Goal: Transaction & Acquisition: Register for event/course

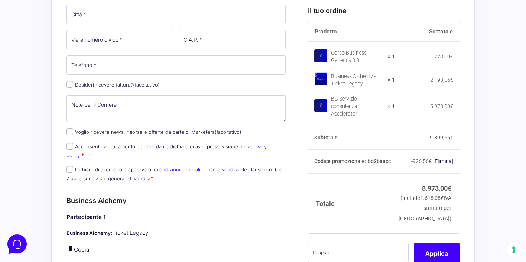
scroll to position [392, 0]
click at [71, 146] on input "Acconsento al trattamento dei miei dati e dichiaro di aver preso visione della …" at bounding box center [69, 145] width 7 height 7
checkbox input "true"
click at [72, 165] on input "Dichiaro di aver letto e approvato le condizioni generali di uso e vendita e le…" at bounding box center [69, 168] width 7 height 7
checkbox input "true"
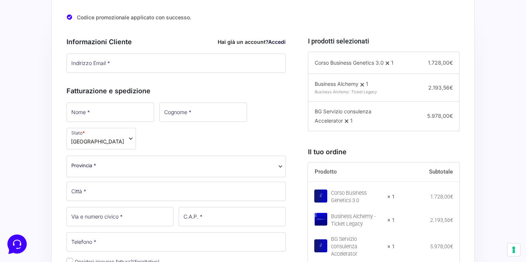
scroll to position [207, 0]
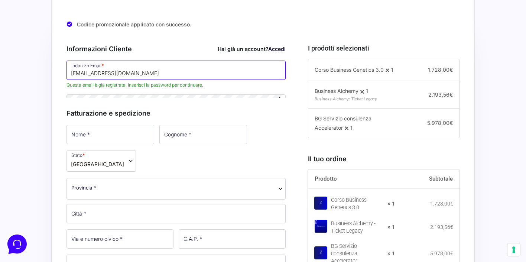
type input "[EMAIL_ADDRESS][DOMAIN_NAME]"
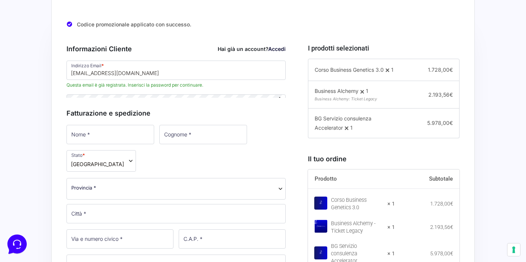
click at [99, 118] on div "Informazioni Cliente Hai già un account? Accedi Indirizzo Email * ceo@maxmariol…" at bounding box center [175, 211] width 219 height 351
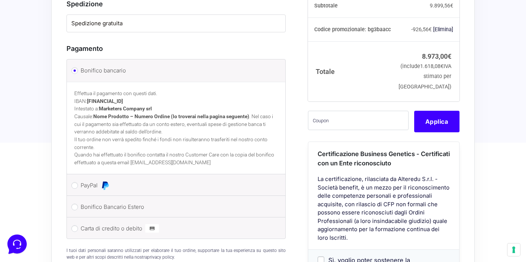
scroll to position [835, 0]
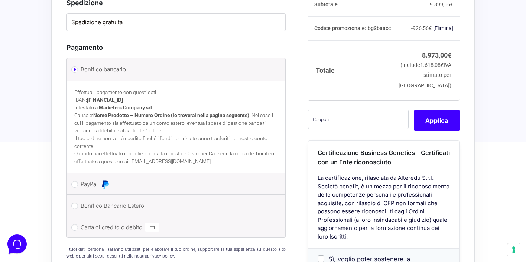
click at [73, 181] on input "PayPal" at bounding box center [74, 184] width 7 height 7
radio input "true"
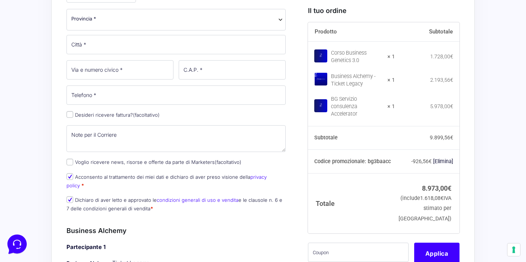
scroll to position [428, 0]
click at [73, 114] on input "Desideri ricevere fattura? (facoltativo)" at bounding box center [69, 114] width 7 height 7
checkbox input "true"
select select "IT"
type input "0000000"
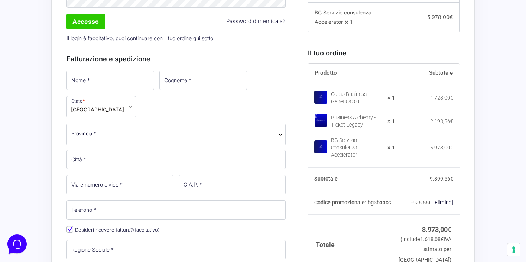
scroll to position [302, 0]
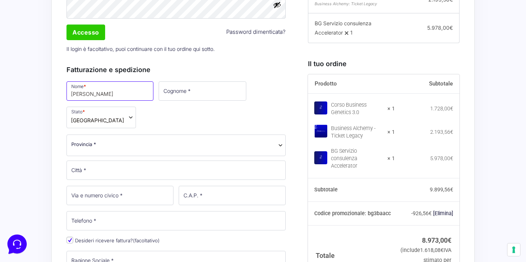
type input "[PERSON_NAME]"
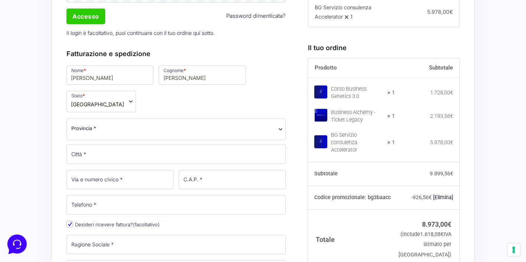
scroll to position [321, 0]
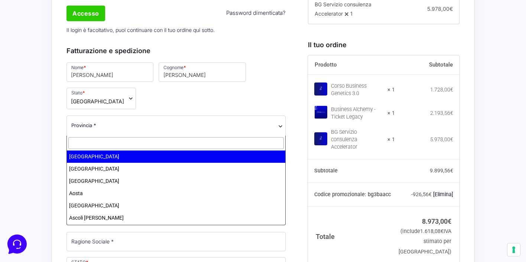
click at [196, 125] on span "Provincia *" at bounding box center [176, 125] width 210 height 8
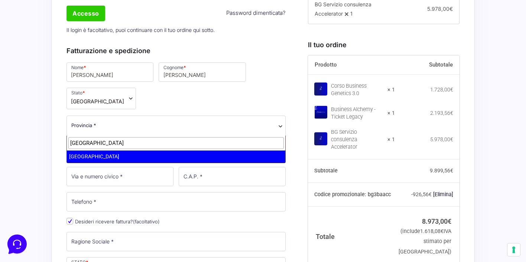
type input "roma"
select select "RM"
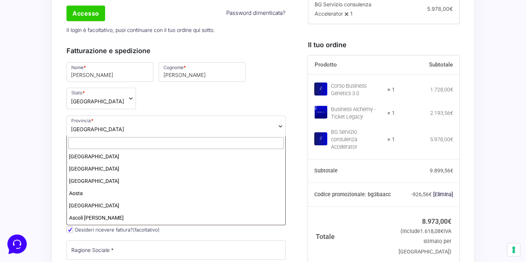
scroll to position [968, 0]
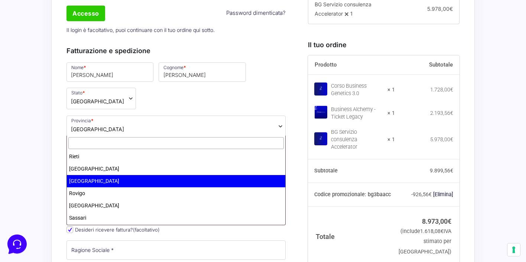
drag, startPoint x: 96, startPoint y: 131, endPoint x: 55, endPoint y: 131, distance: 40.9
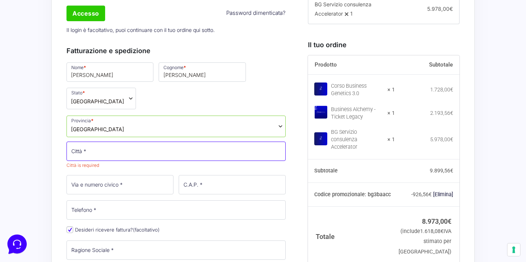
click at [75, 146] on input "Città *" at bounding box center [175, 151] width 219 height 19
type input "[GEOGRAPHIC_DATA]"
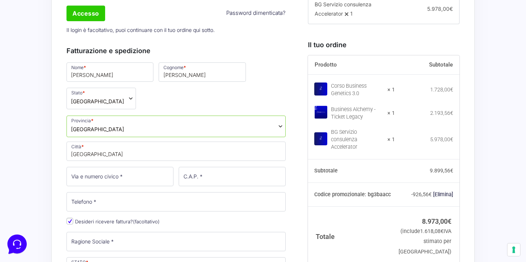
type input "Via Isidoro Del Lungo 28"
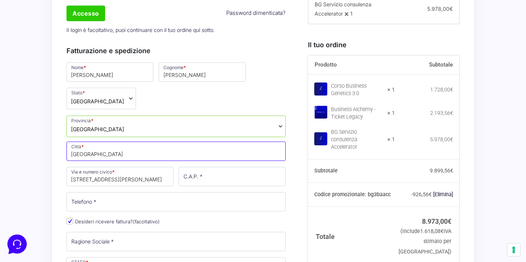
drag, startPoint x: 97, startPoint y: 152, endPoint x: 58, endPoint y: 152, distance: 38.6
type input "[GEOGRAPHIC_DATA]"
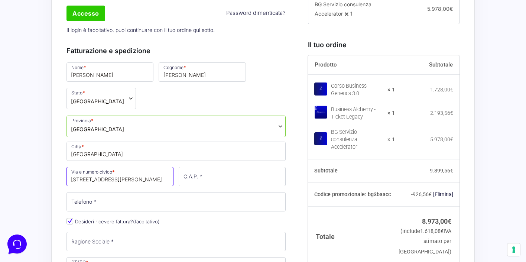
click at [85, 173] on input "Via Isidoro Del Lungo 28" at bounding box center [119, 176] width 107 height 19
drag, startPoint x: 133, startPoint y: 178, endPoint x: 70, endPoint y: 175, distance: 62.8
click at [70, 175] on input "Via Isidoro Del Lungo 28" at bounding box center [119, 176] width 107 height 19
type input "[STREET_ADDRESS][PERSON_NAME]"
type input "0"
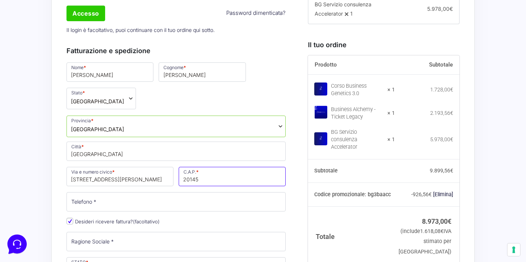
type input "20145"
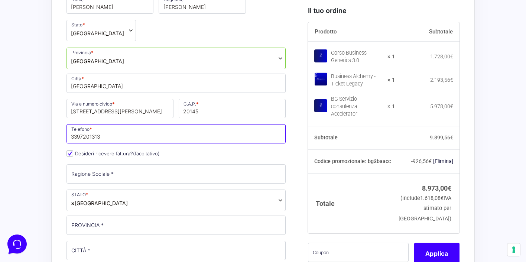
scroll to position [405, 0]
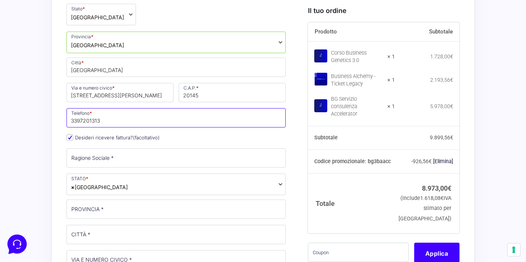
type input "3397201313"
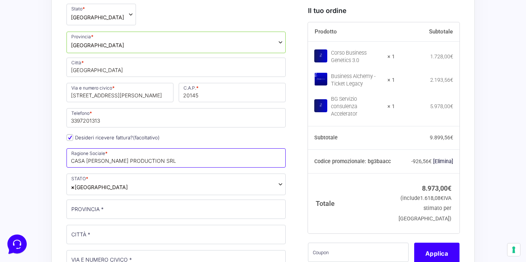
type input "CASA [PERSON_NAME] PRODUCTION SRL"
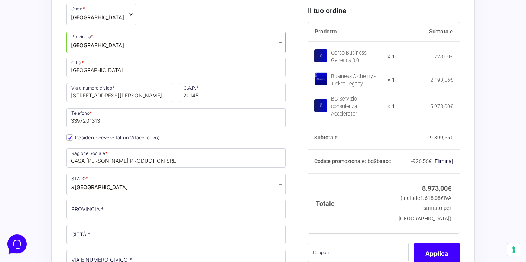
click at [107, 188] on span "× Italia" at bounding box center [175, 184] width 219 height 22
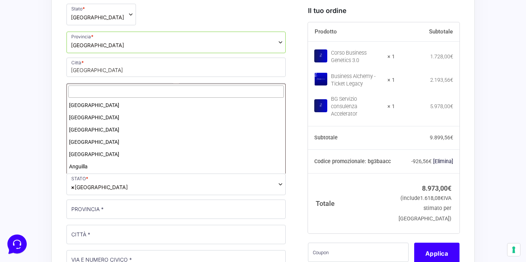
scroll to position [1410, 0]
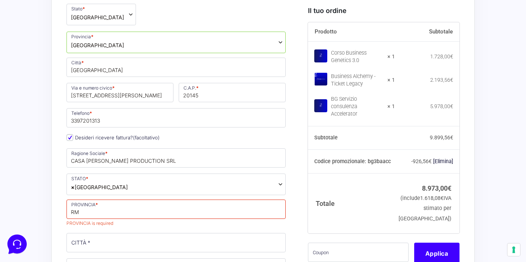
click at [123, 227] on div "Nome * Ekaterina Cognome * Grigoreva Stato * Seleziona un paese / una regione… …" at bounding box center [176, 239] width 224 height 525
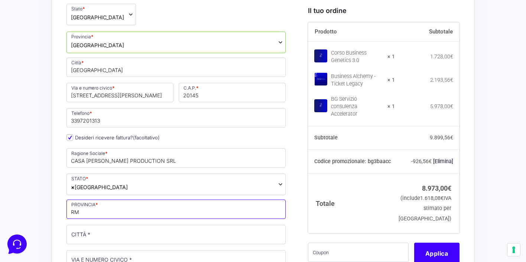
click at [94, 211] on input "RM" at bounding box center [175, 208] width 219 height 19
type input "ROMA"
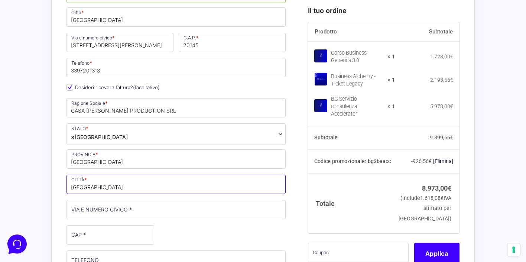
scroll to position [458, 0]
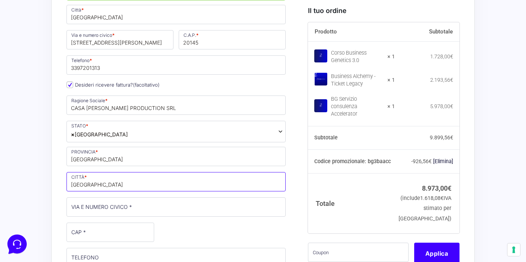
type input "ROMA"
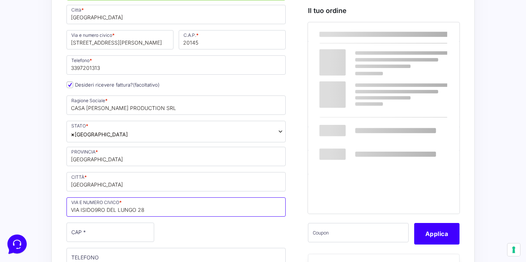
type input "VIA ISIDO9RO DEL LUNGO 28"
click at [75, 235] on input "CAP *" at bounding box center [110, 232] width 88 height 19
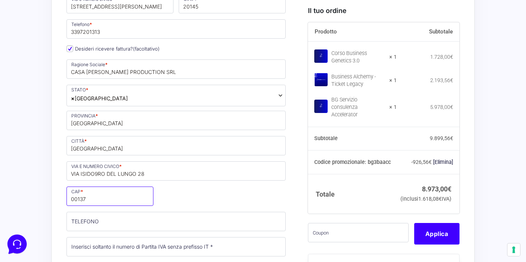
scroll to position [506, 0]
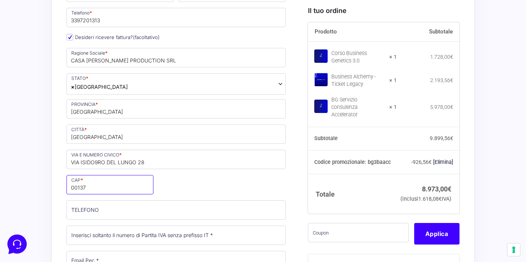
type input "00137"
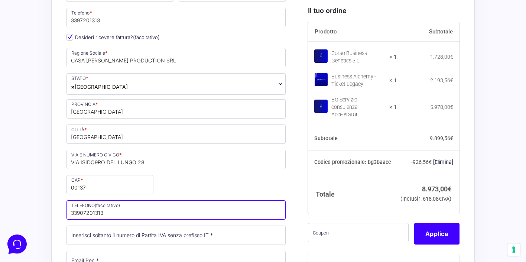
type input "33907201313"
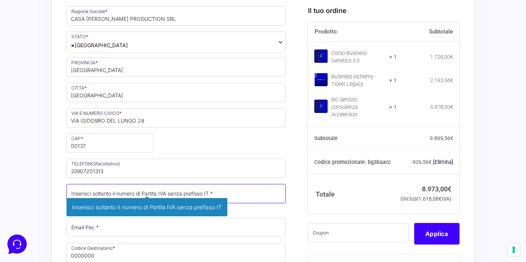
scroll to position [566, 0]
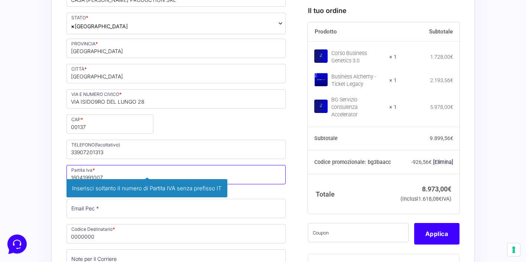
type input "16041991007"
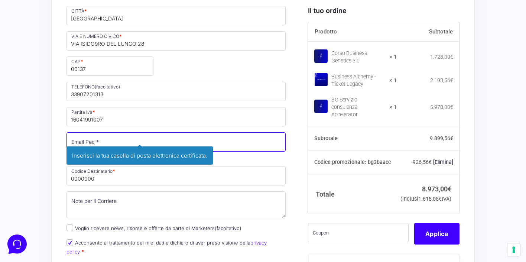
scroll to position [626, 0]
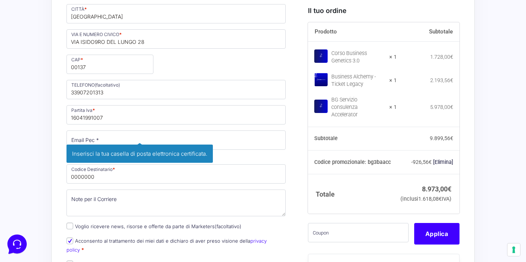
click at [53, 169] on div "Codice promozionale applicato con successo. Riepilogo Ordine 8.973,00 € Prodott…" at bounding box center [262, 143] width 423 height 1128
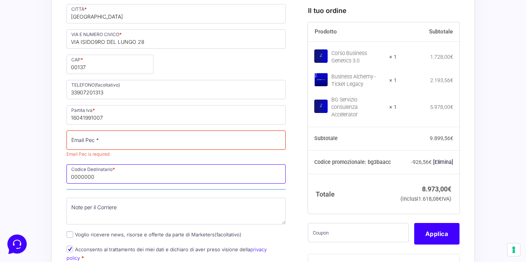
click at [102, 174] on input "0000000" at bounding box center [175, 173] width 219 height 19
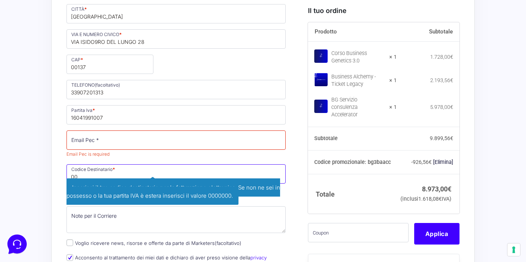
type input "0"
type input "M5UXCR1"
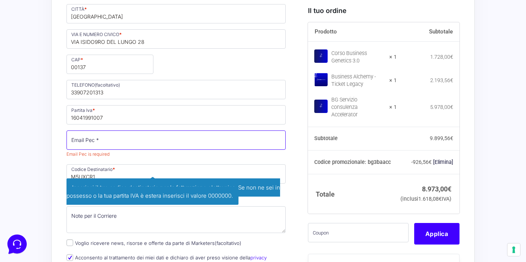
click at [109, 142] on input "Email Pec *" at bounding box center [175, 139] width 219 height 19
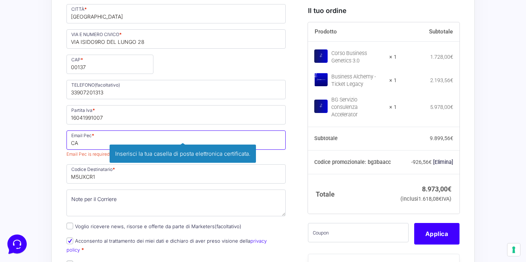
type input "C"
type input "casamariolaproduction@pec.it"
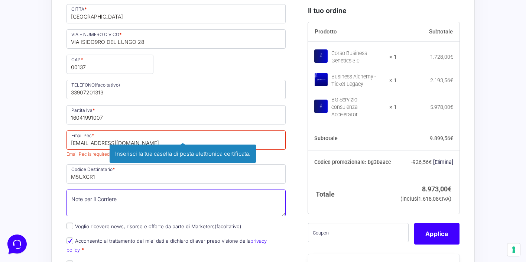
click at [97, 202] on div "Nome * Ekaterina Cognome * Grigoreva Stato * Seleziona un paese / una regione… …" at bounding box center [176, 19] width 224 height 525
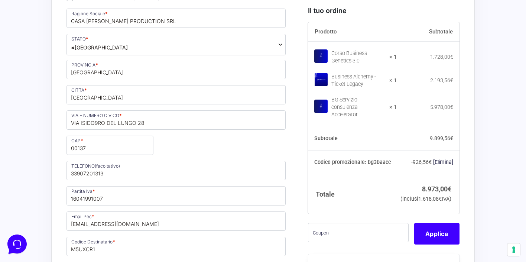
scroll to position [544, 0]
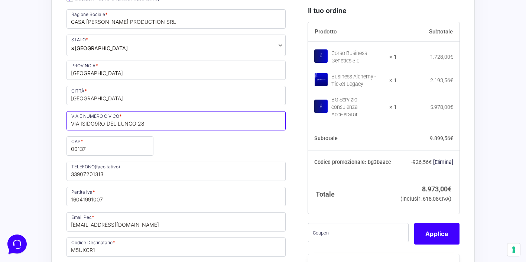
click at [97, 123] on input "VIA ISIDO9RO DEL LUNGO 28" at bounding box center [175, 120] width 219 height 19
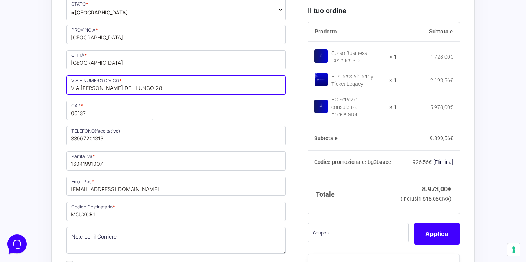
scroll to position [577, 0]
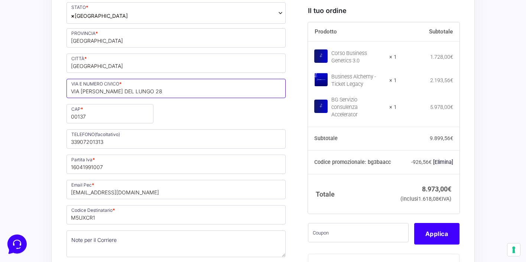
type input "VIA ISIDORO DEL LUNGO 28"
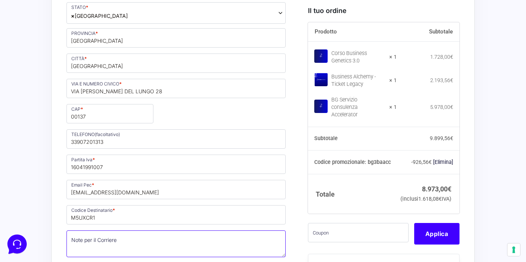
click at [94, 239] on textarea "Note per il Corriere (facoltativo)" at bounding box center [175, 243] width 219 height 27
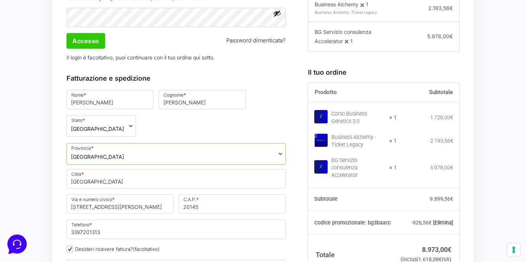
scroll to position [293, 0]
click at [81, 160] on span "[GEOGRAPHIC_DATA]" at bounding box center [97, 157] width 53 height 8
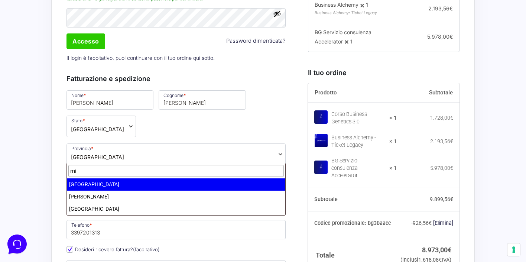
scroll to position [0, 0]
type input "mi"
select select "MI"
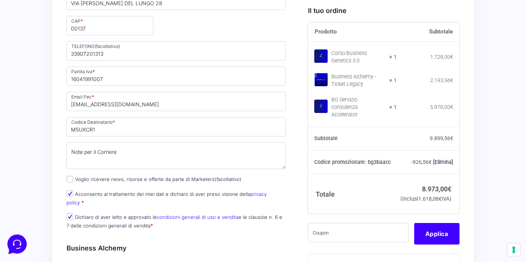
scroll to position [664, 0]
click at [85, 155] on textarea "Note per il Corriere (facoltativo)" at bounding box center [175, 156] width 219 height 27
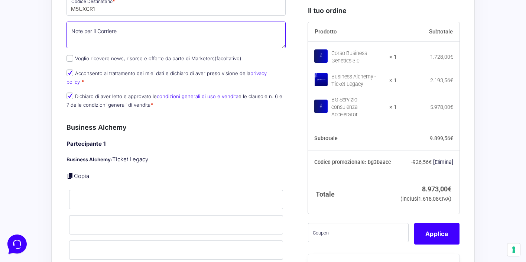
scroll to position [813, 0]
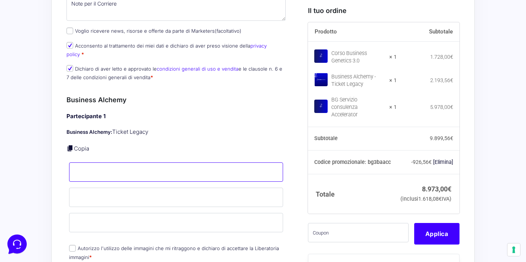
type input "e"
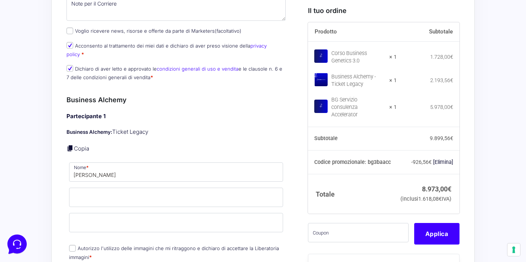
click at [131, 145] on p "Copia" at bounding box center [175, 149] width 219 height 9
click at [71, 145] on link at bounding box center [69, 148] width 7 height 7
type input "[PERSON_NAME]"
type input "[EMAIL_ADDRESS][DOMAIN_NAME]"
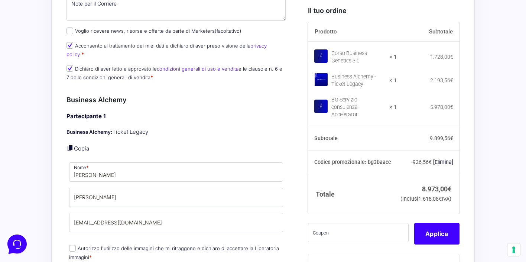
click at [140, 146] on div "Partecipante 1 Business Alchemy: Ticket Legacy Copia Nome * Ekaterina Cognome *…" at bounding box center [175, 187] width 219 height 150
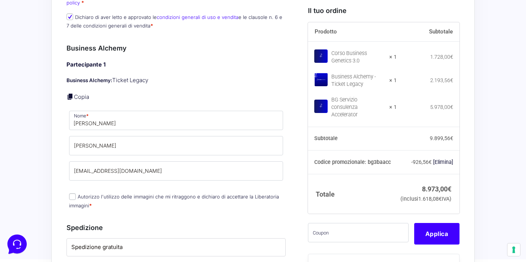
scroll to position [906, 0]
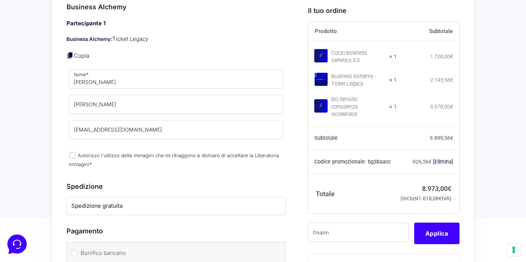
click at [72, 152] on input "Autorizzo l'utilizzo delle immagini che mi ritraggono e dichiaro di accettare l…" at bounding box center [72, 155] width 7 height 7
checkbox input "true"
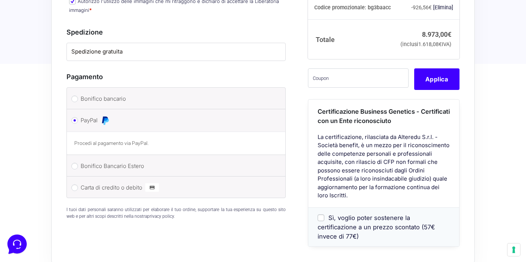
scroll to position [1061, 0]
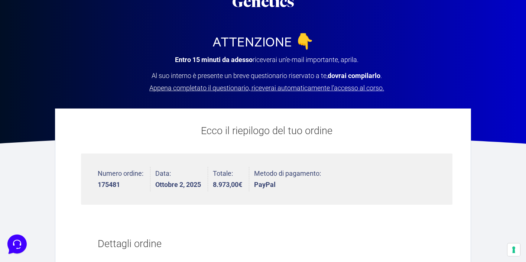
scroll to position [74, 0]
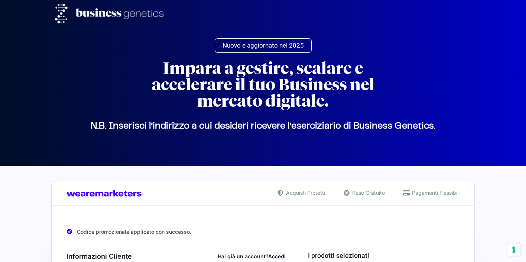
select select "MI"
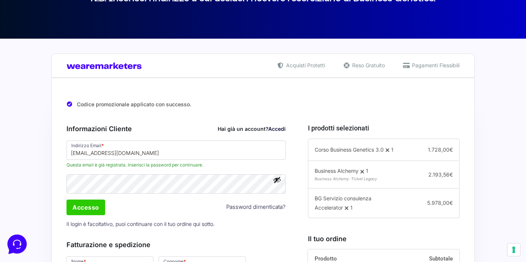
scroll to position [3, 0]
